Goal: Transaction & Acquisition: Purchase product/service

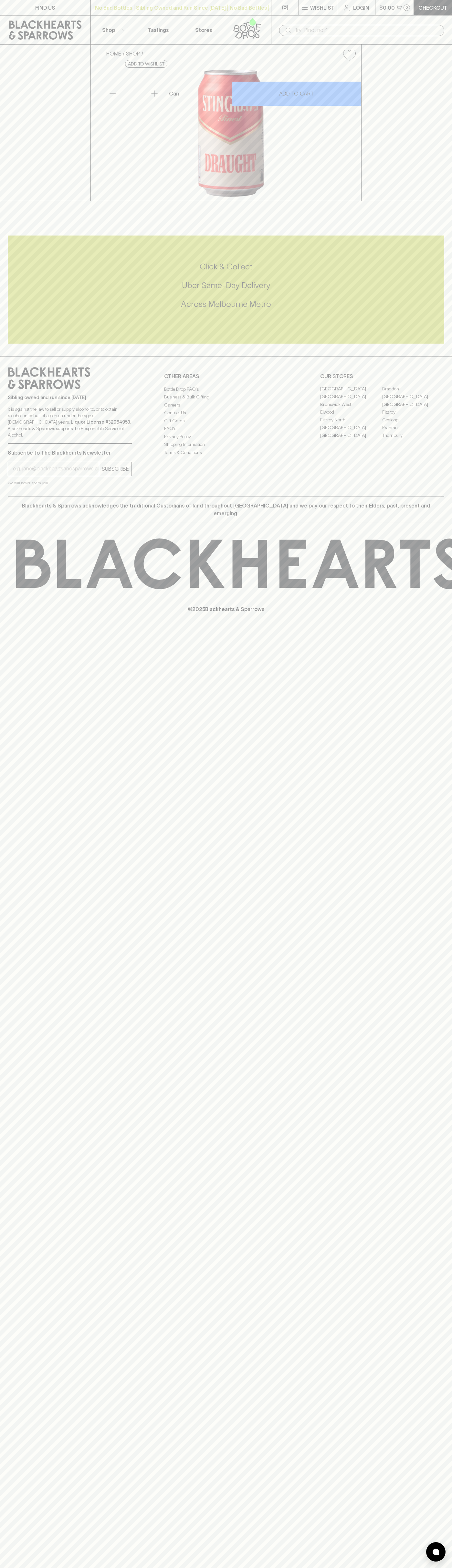
click at [2, 25] on link at bounding box center [45, 30] width 90 height 29
click at [13, 1567] on html "FIND US | No Bad Bottles | Sibling Owned and Run Since 2006 | No Bad Bottles | …" at bounding box center [226, 784] width 452 height 1568
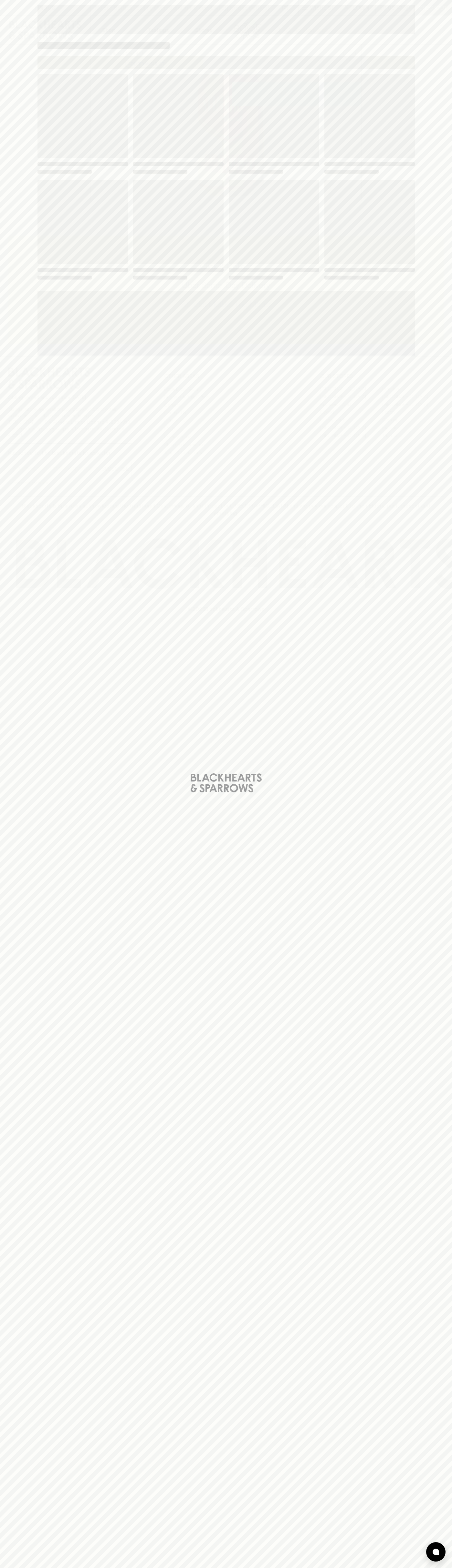
click at [9, 1313] on div "Loading" at bounding box center [226, 784] width 452 height 1568
